Goal: Find specific page/section: Find specific page/section

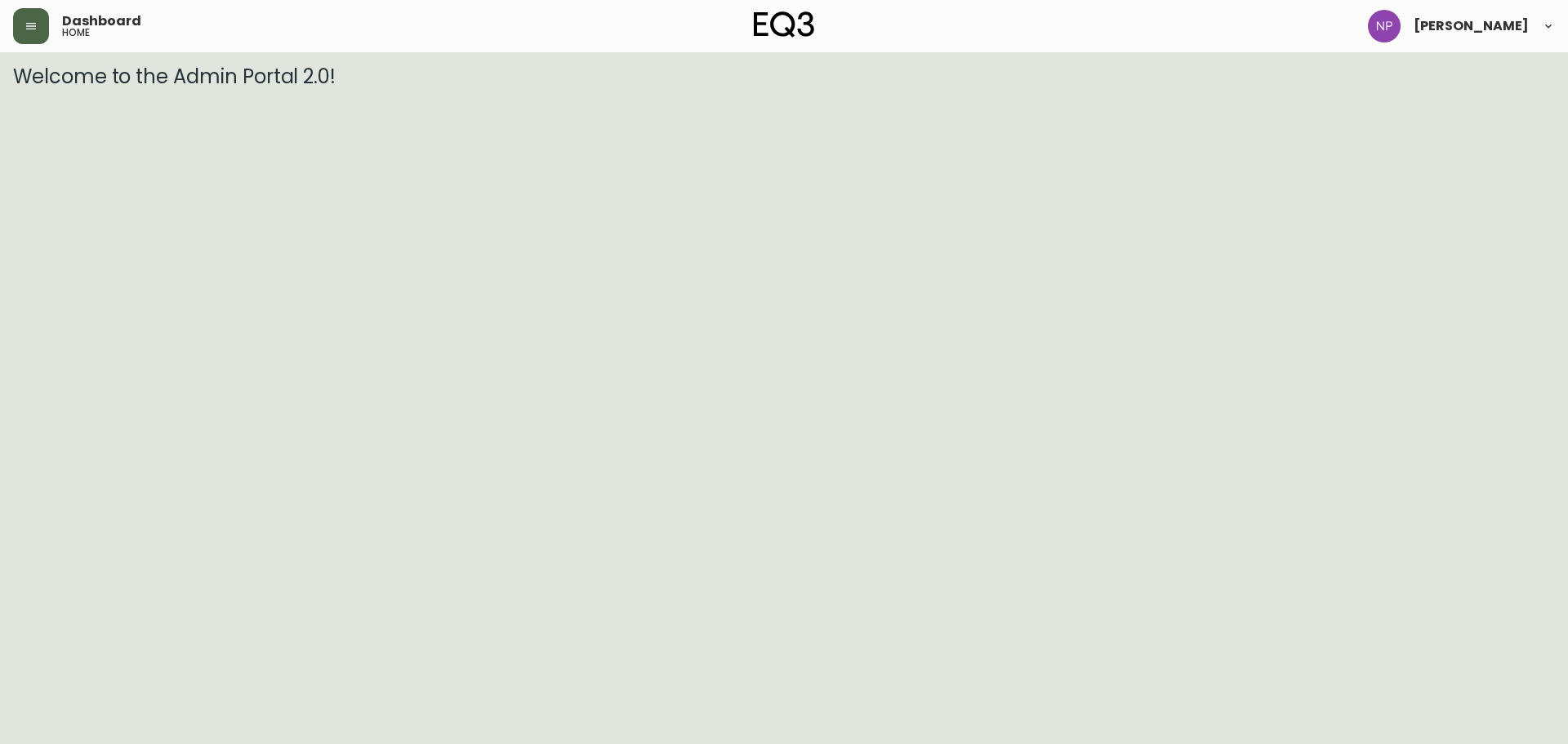
click at [17, 20] on button "button" at bounding box center [31, 26] width 36 height 36
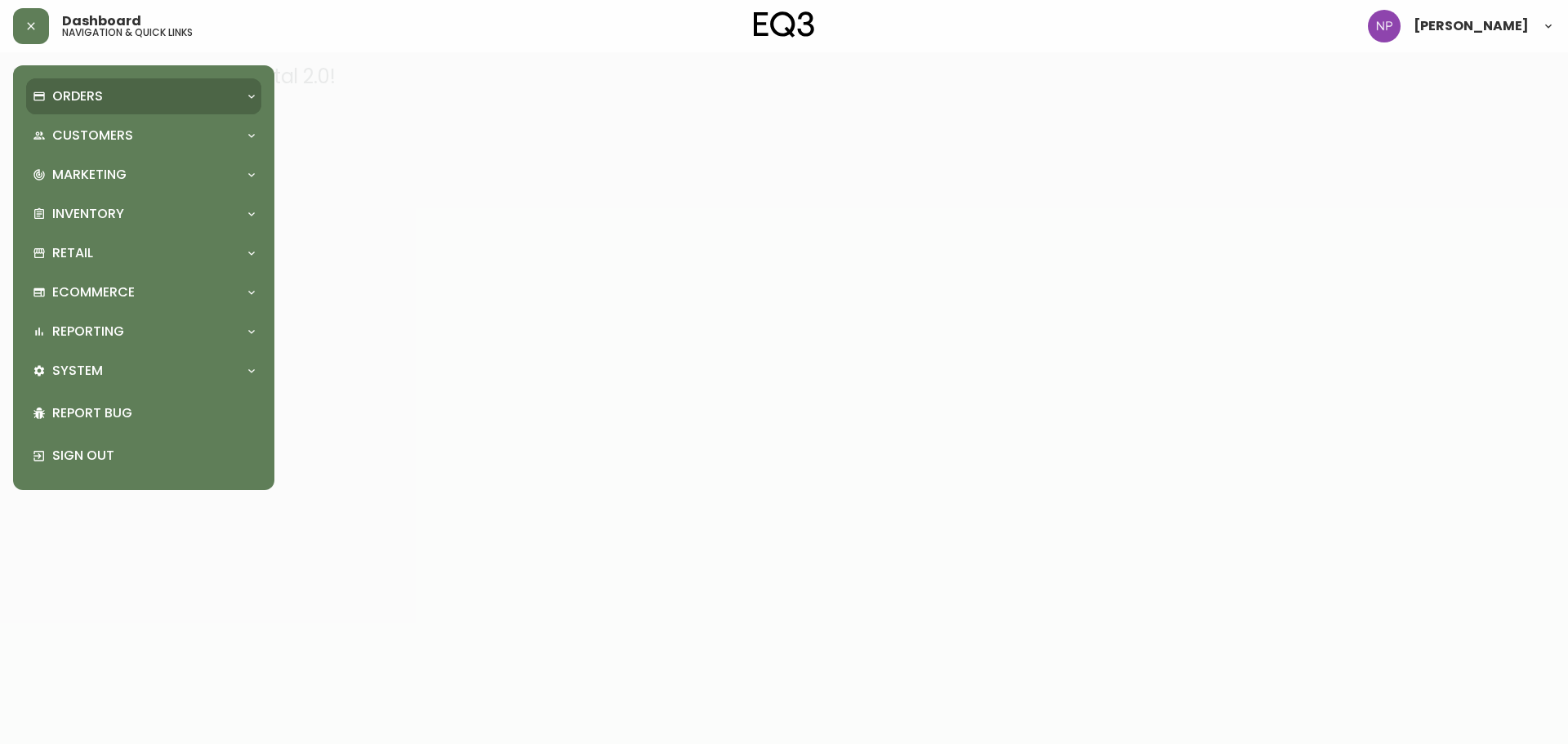
click at [52, 87] on div "Orders" at bounding box center [144, 96] width 236 height 36
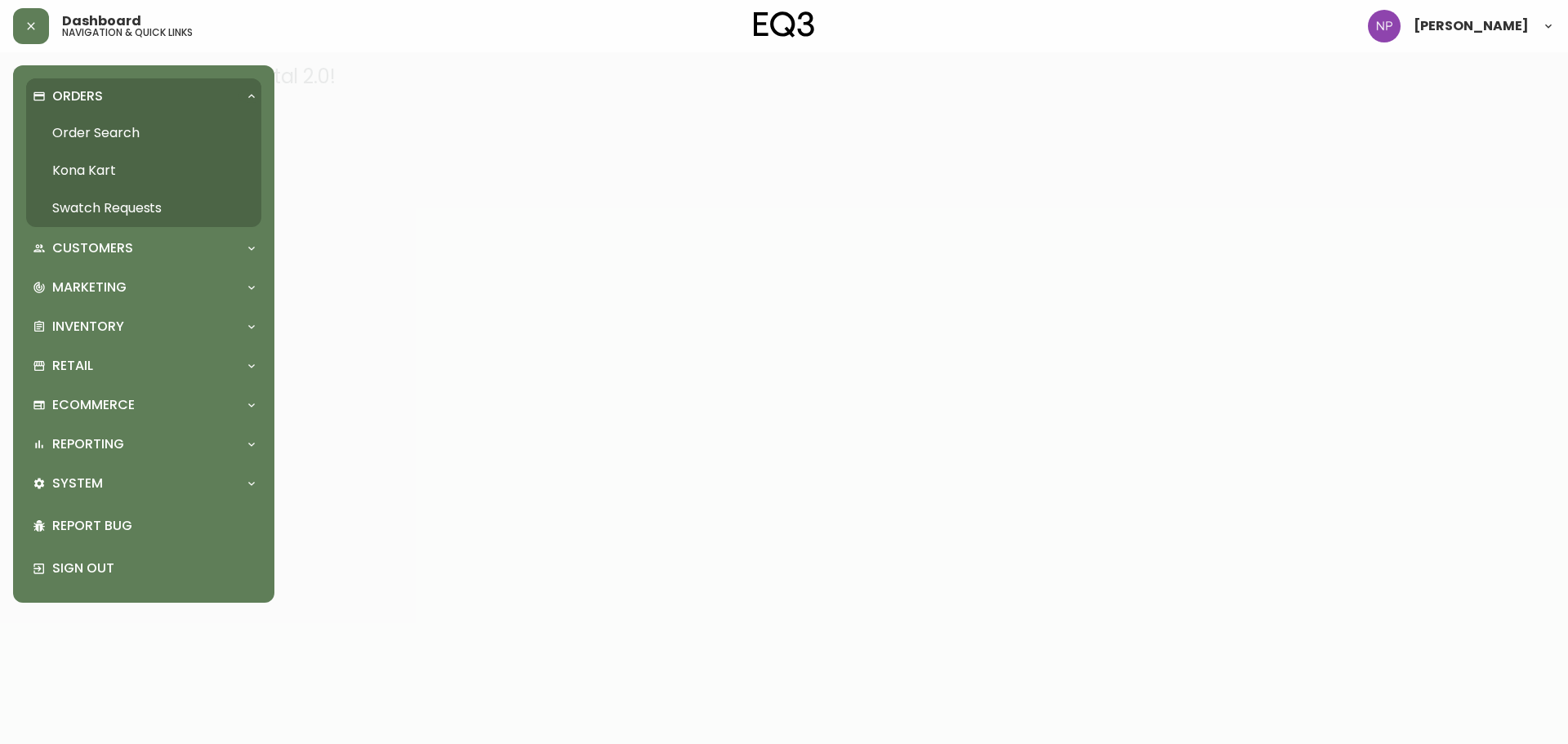
click at [97, 125] on link "Order Search" at bounding box center [144, 133] width 236 height 38
